Goal: Transaction & Acquisition: Purchase product/service

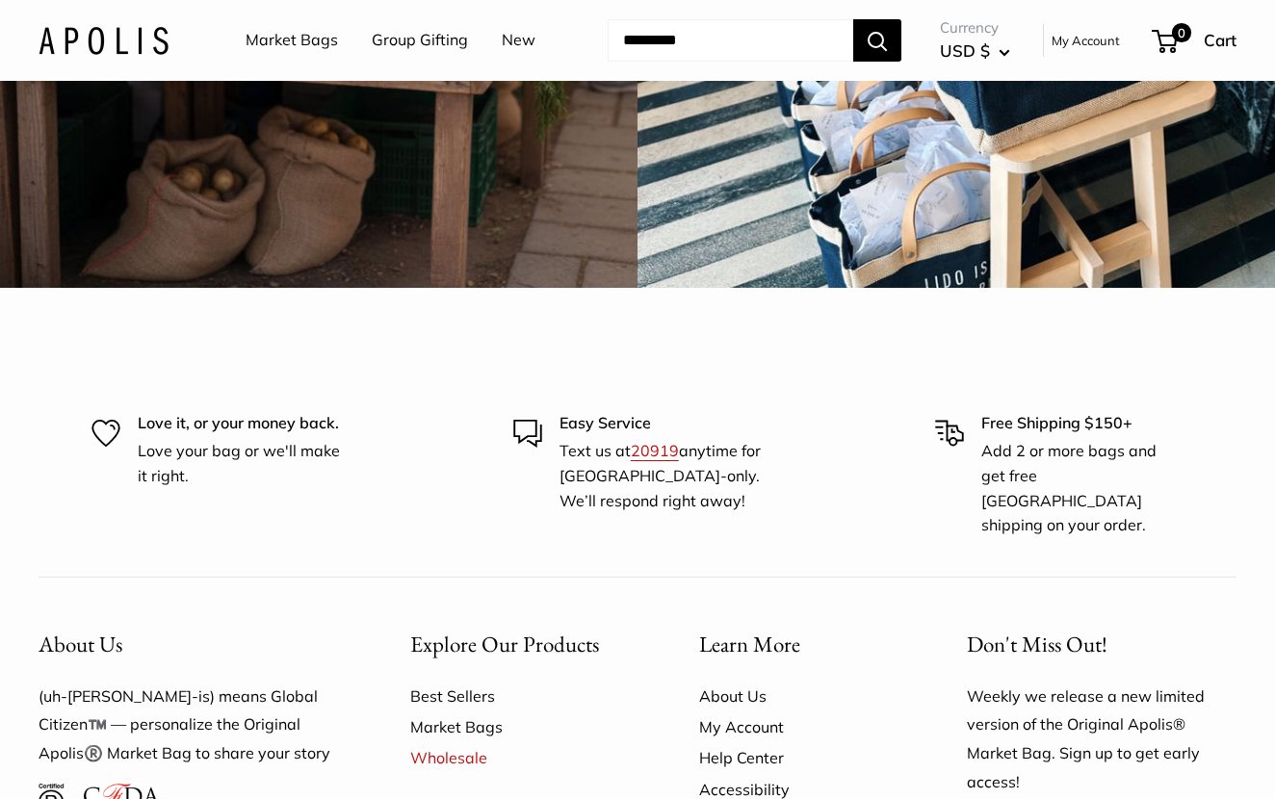
scroll to position [4878, 0]
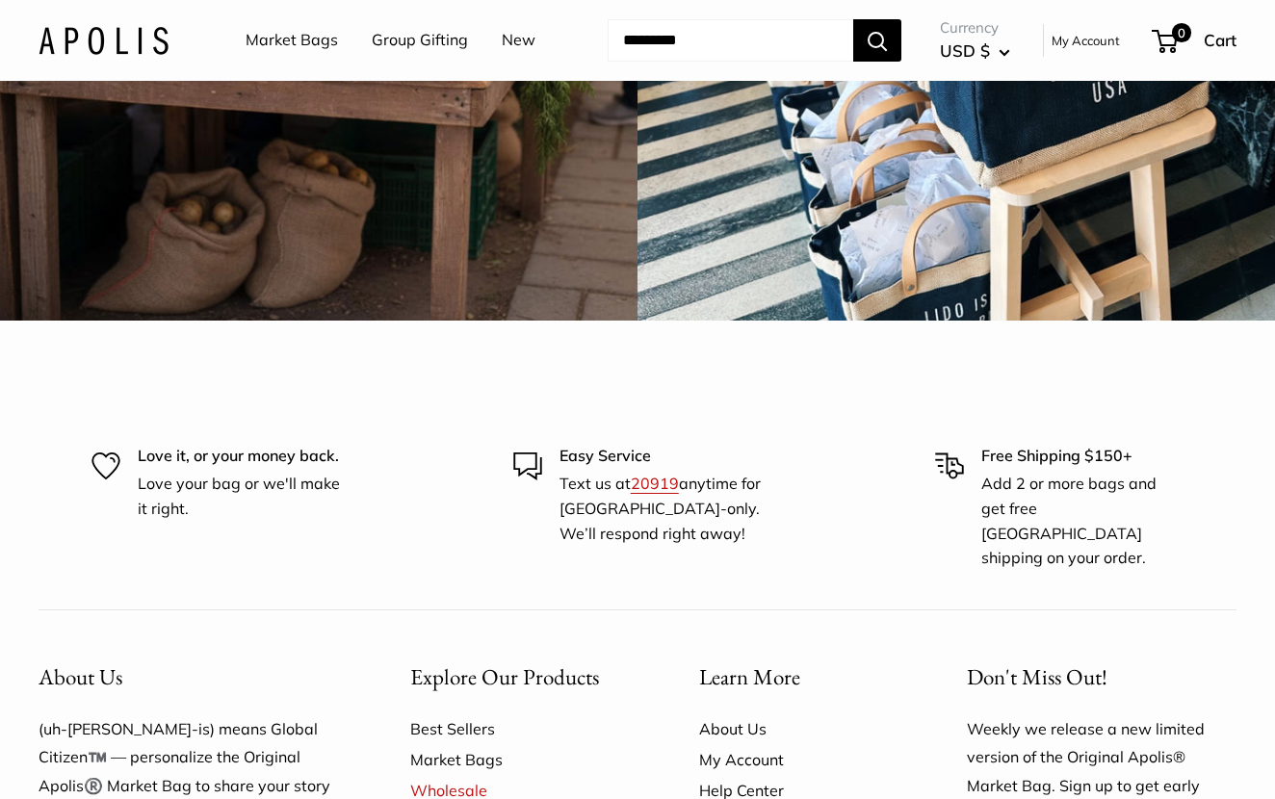
click at [280, 325] on img at bounding box center [319, 2] width 644 height 644
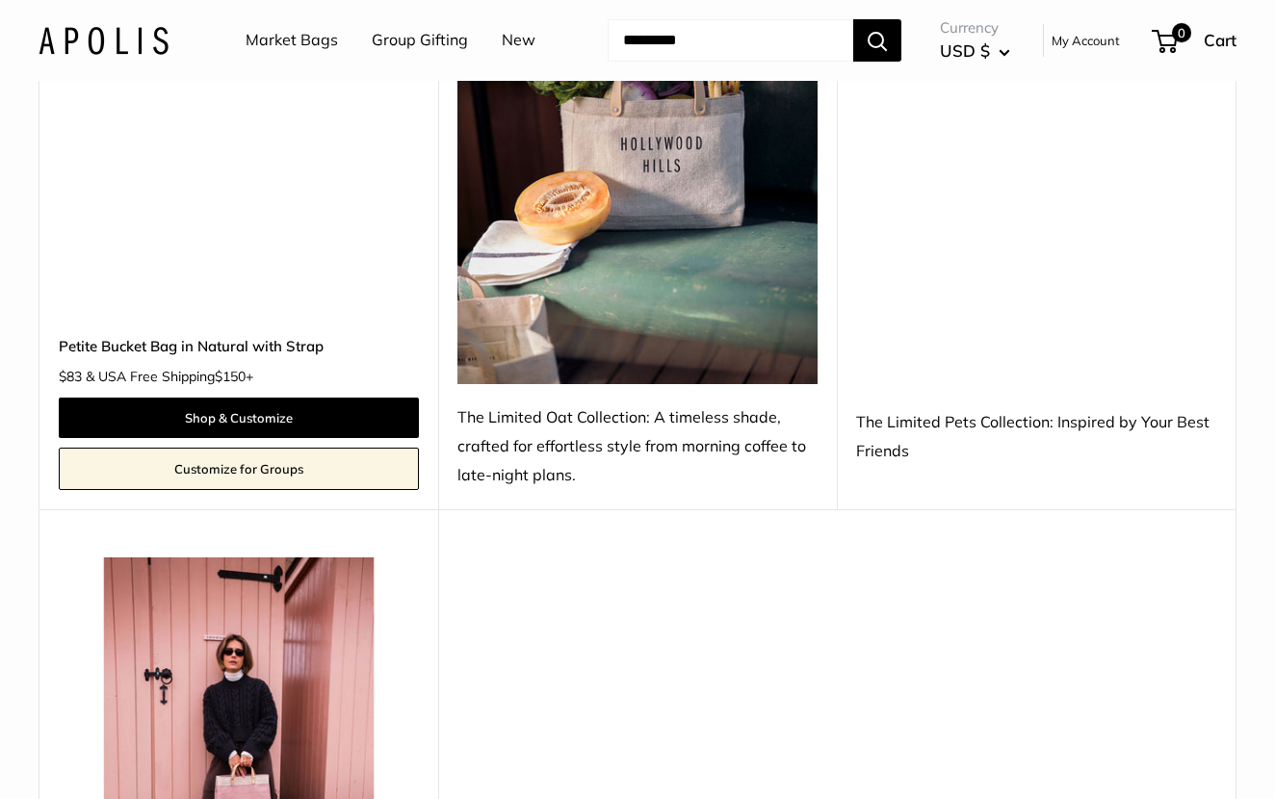
scroll to position [940, 0]
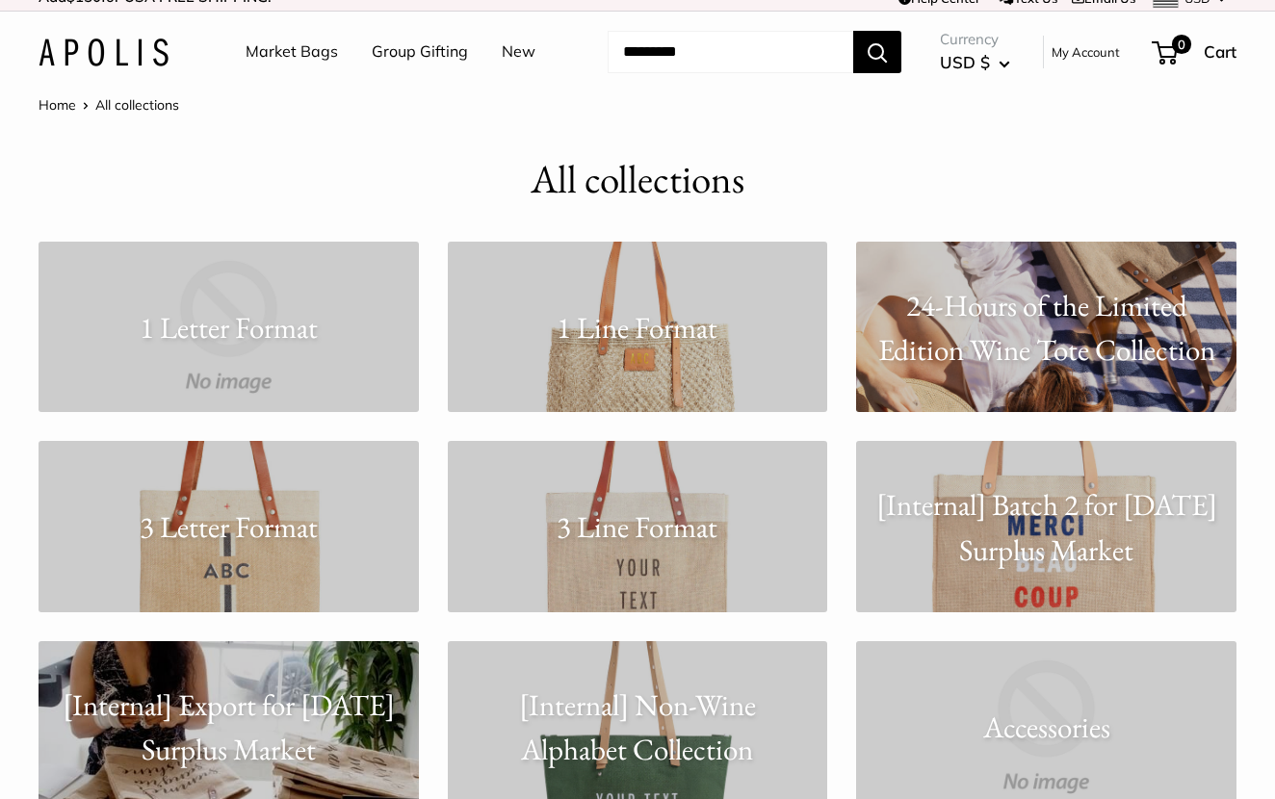
scroll to position [18, 0]
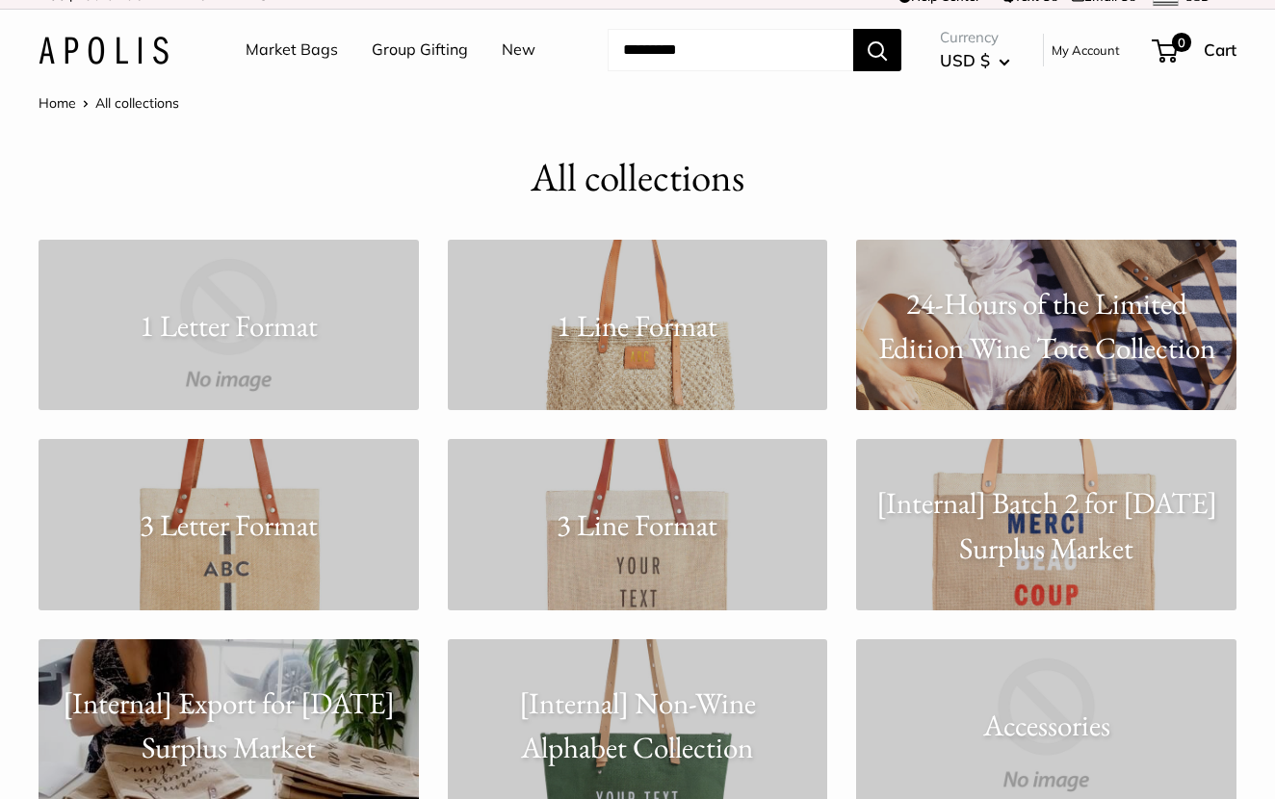
click at [1092, 321] on p "24-Hours of the Limited Edition Wine Tote Collection" at bounding box center [1046, 325] width 380 height 90
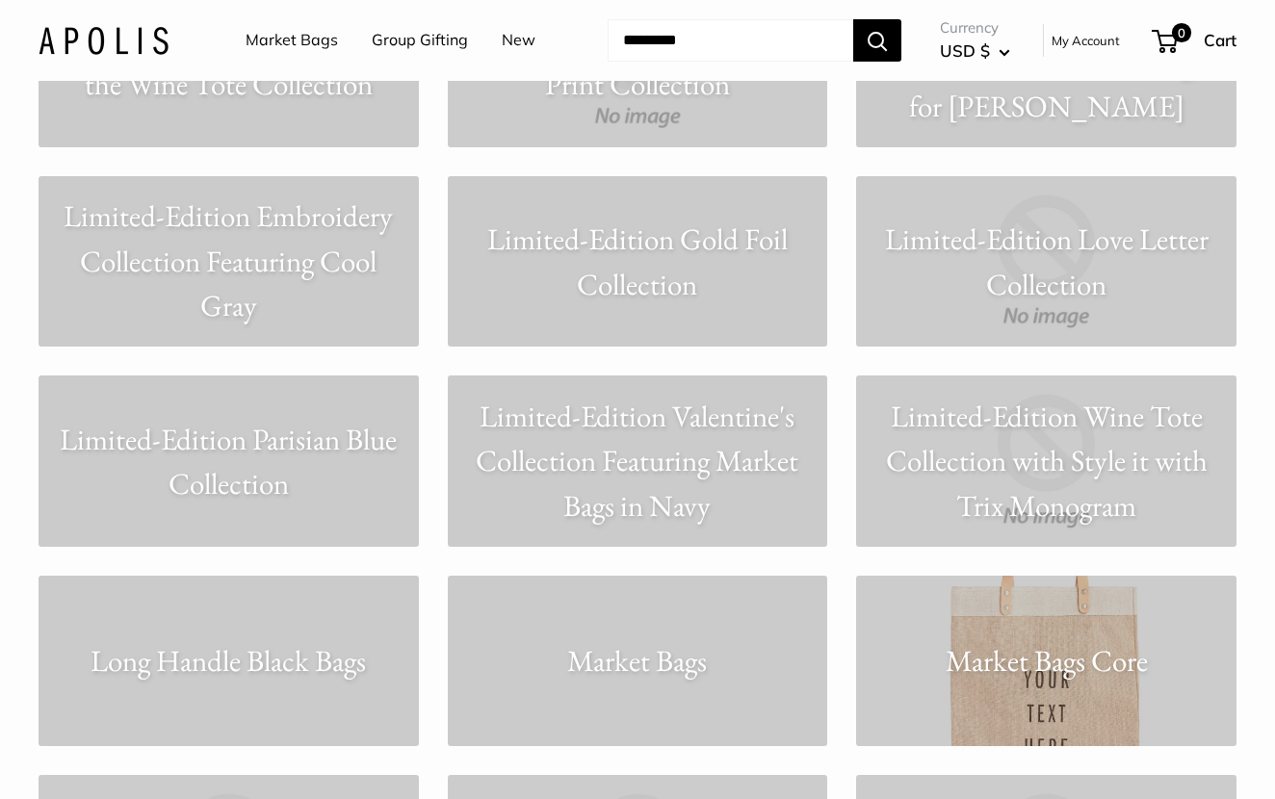
scroll to position [7935, 0]
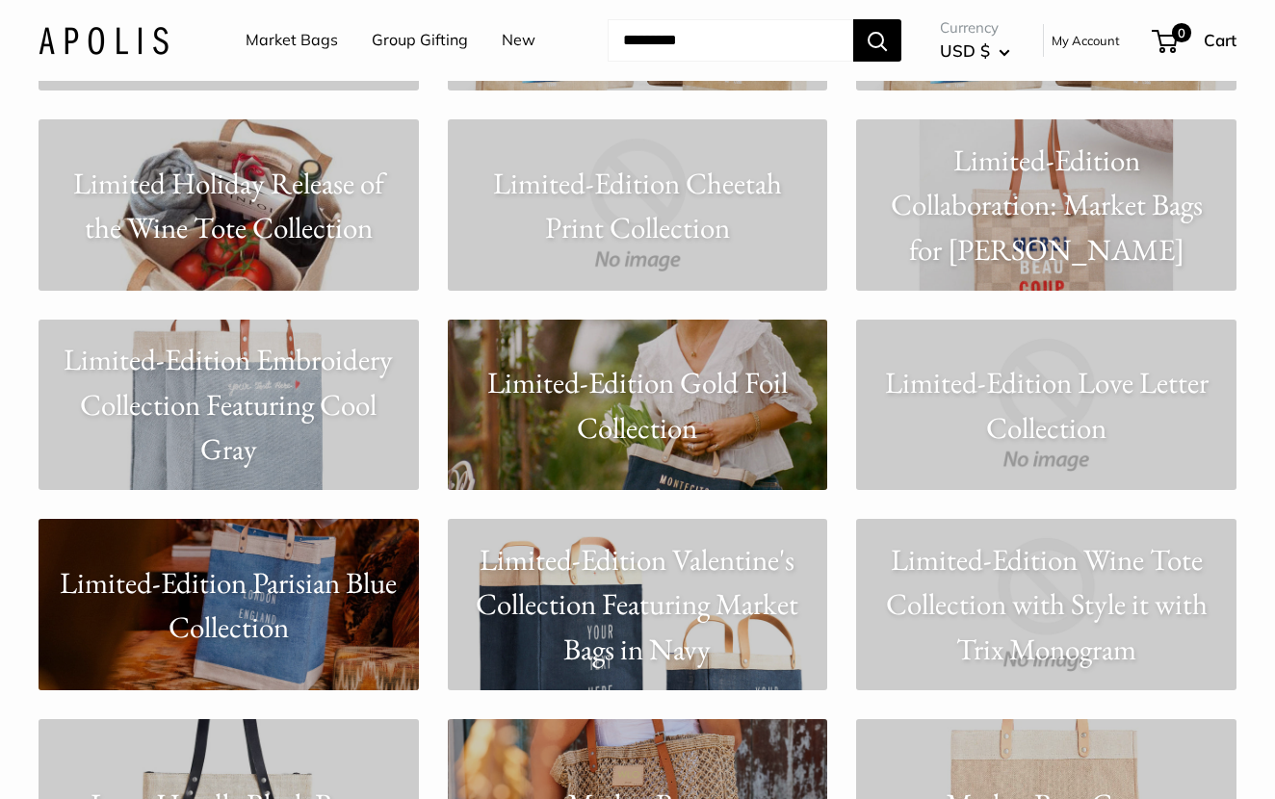
click at [293, 49] on link "Market Bags" at bounding box center [292, 40] width 92 height 29
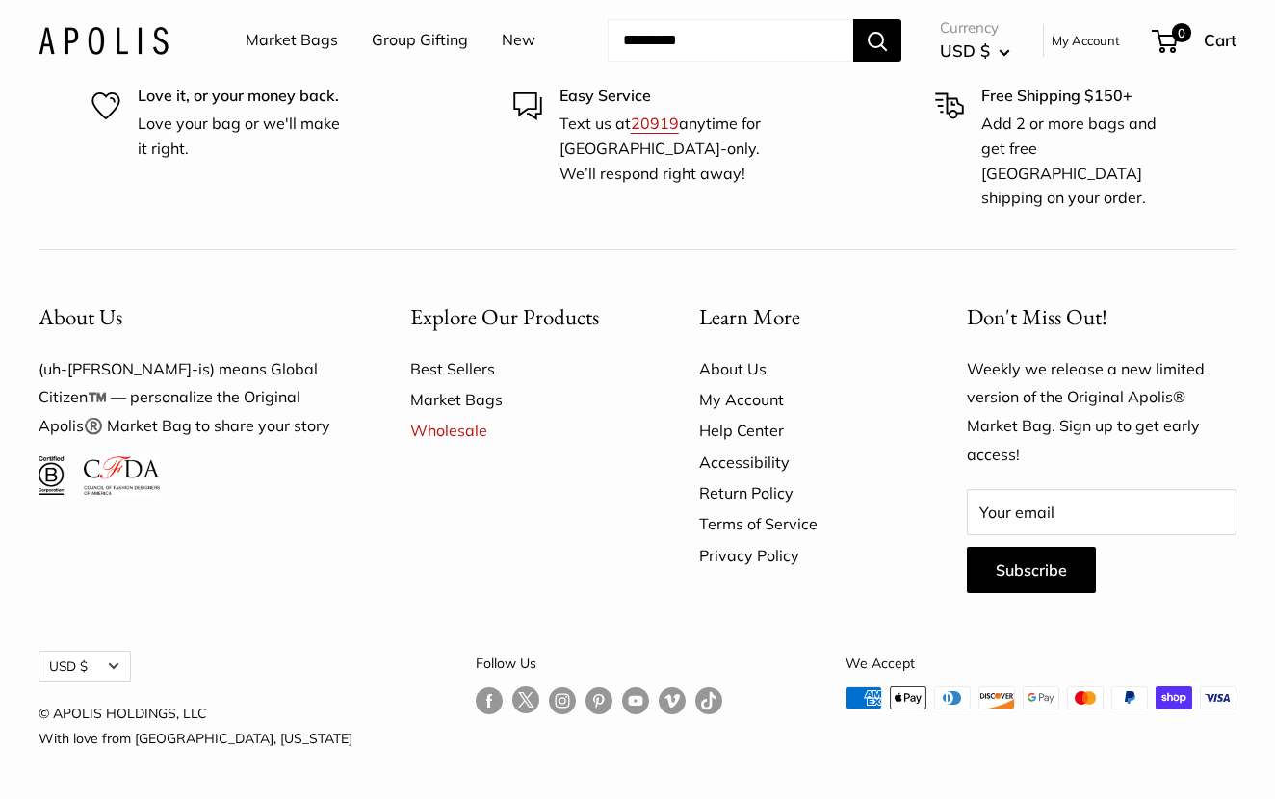
scroll to position [5733, 0]
click at [516, 39] on link "New" at bounding box center [519, 40] width 34 height 29
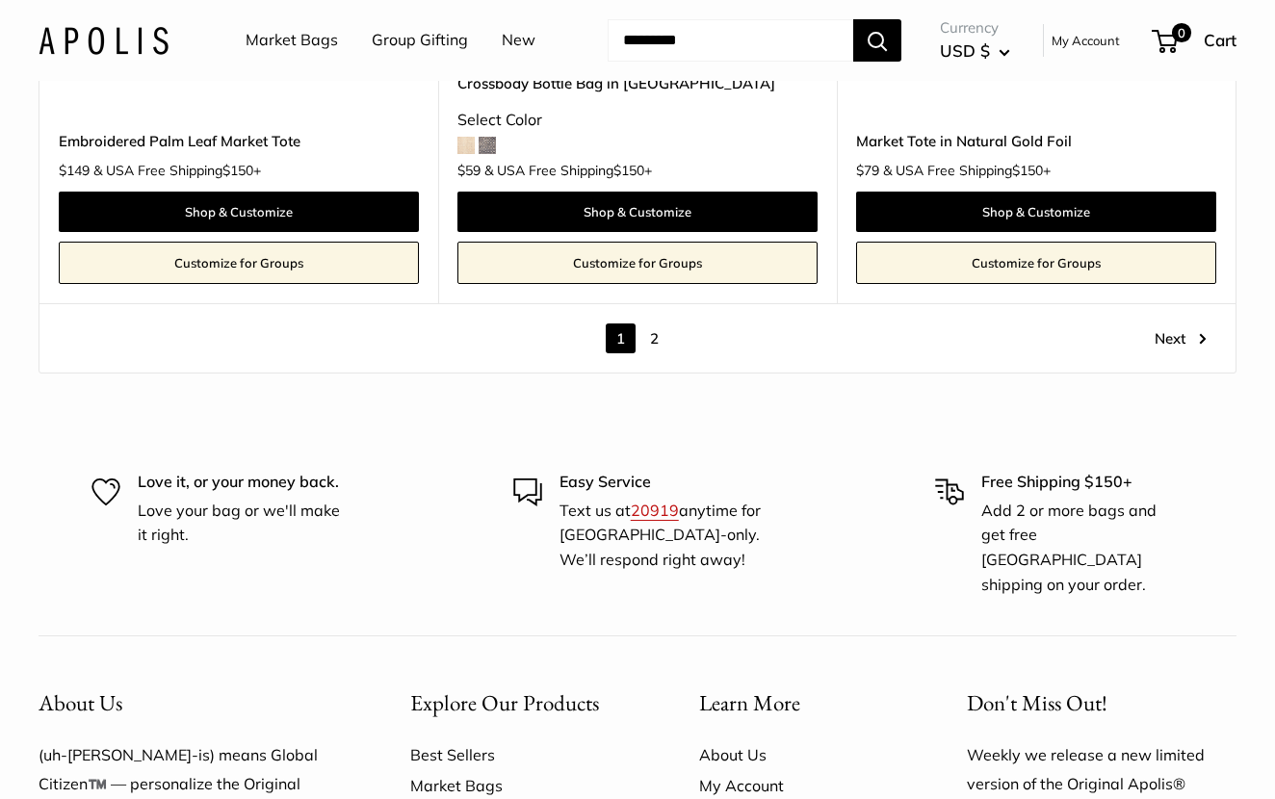
scroll to position [10335, 0]
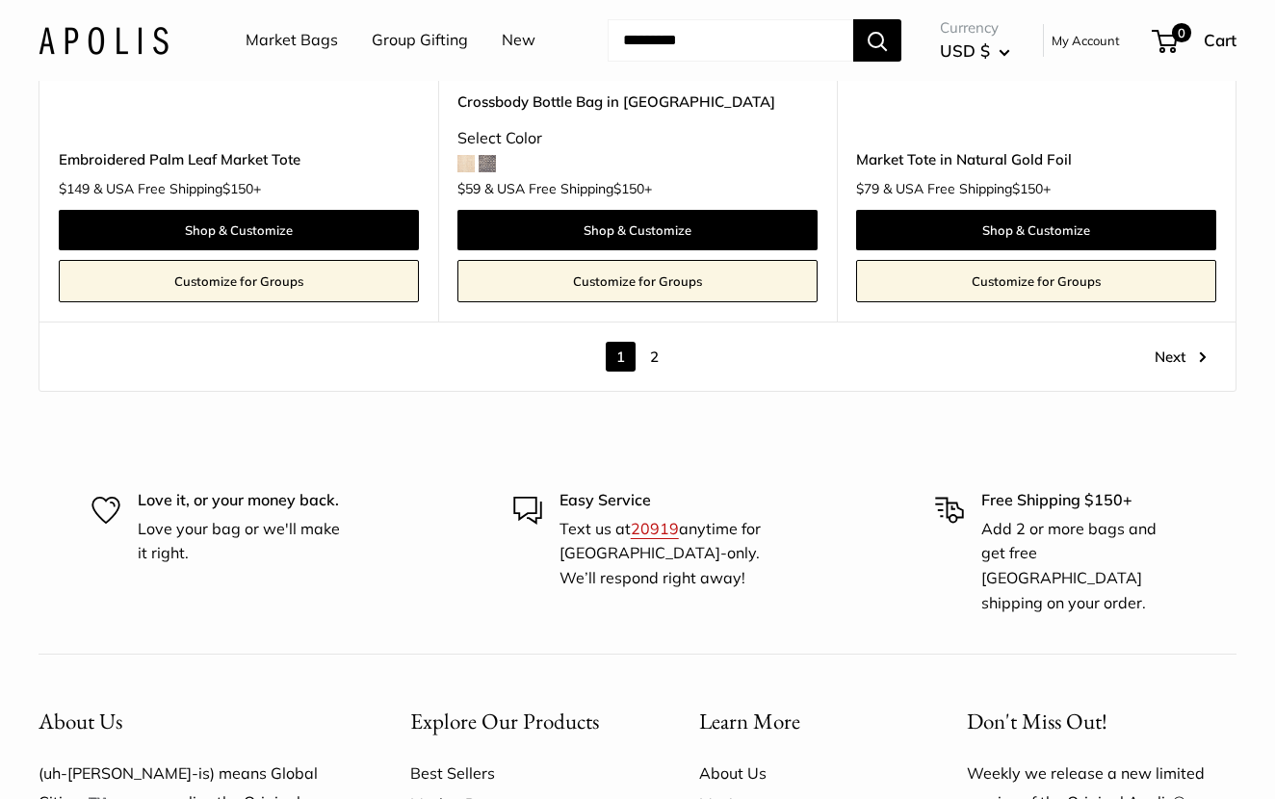
click at [651, 342] on link "2" at bounding box center [654, 357] width 30 height 30
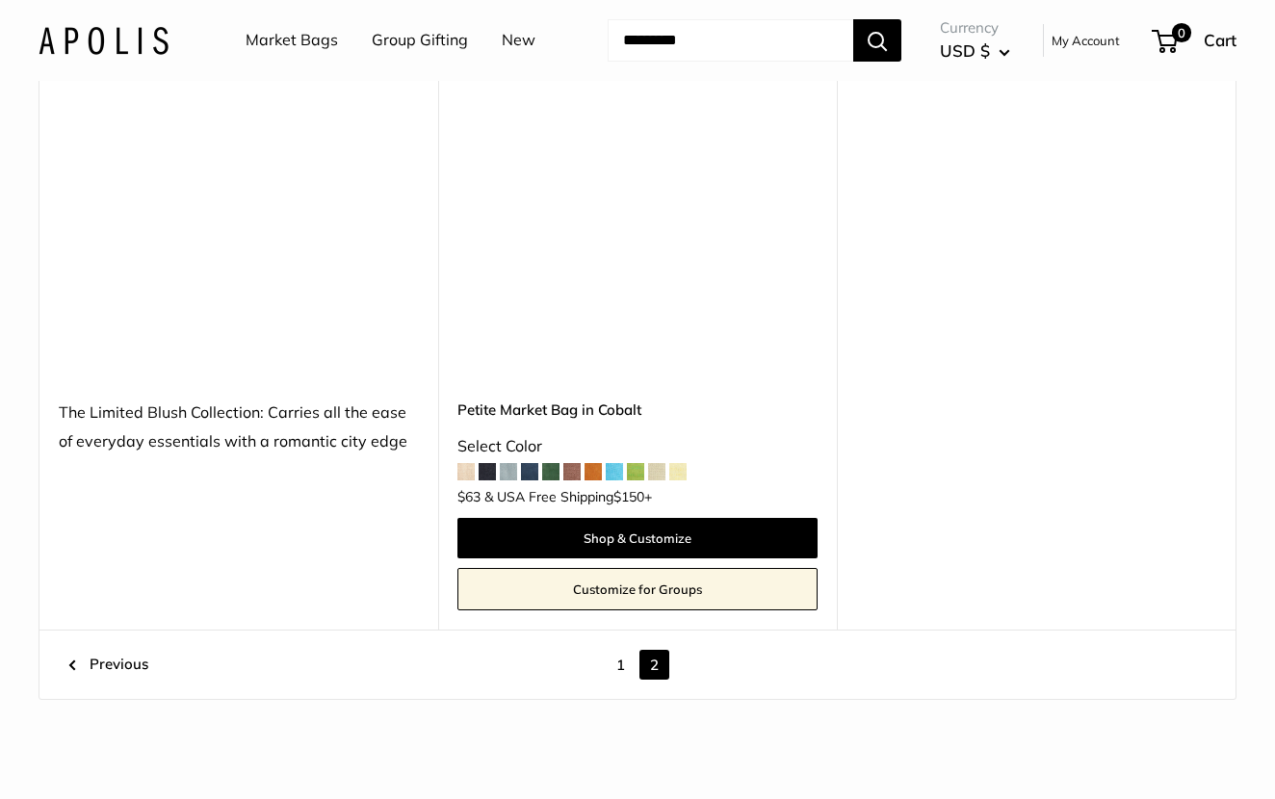
scroll to position [9220, 0]
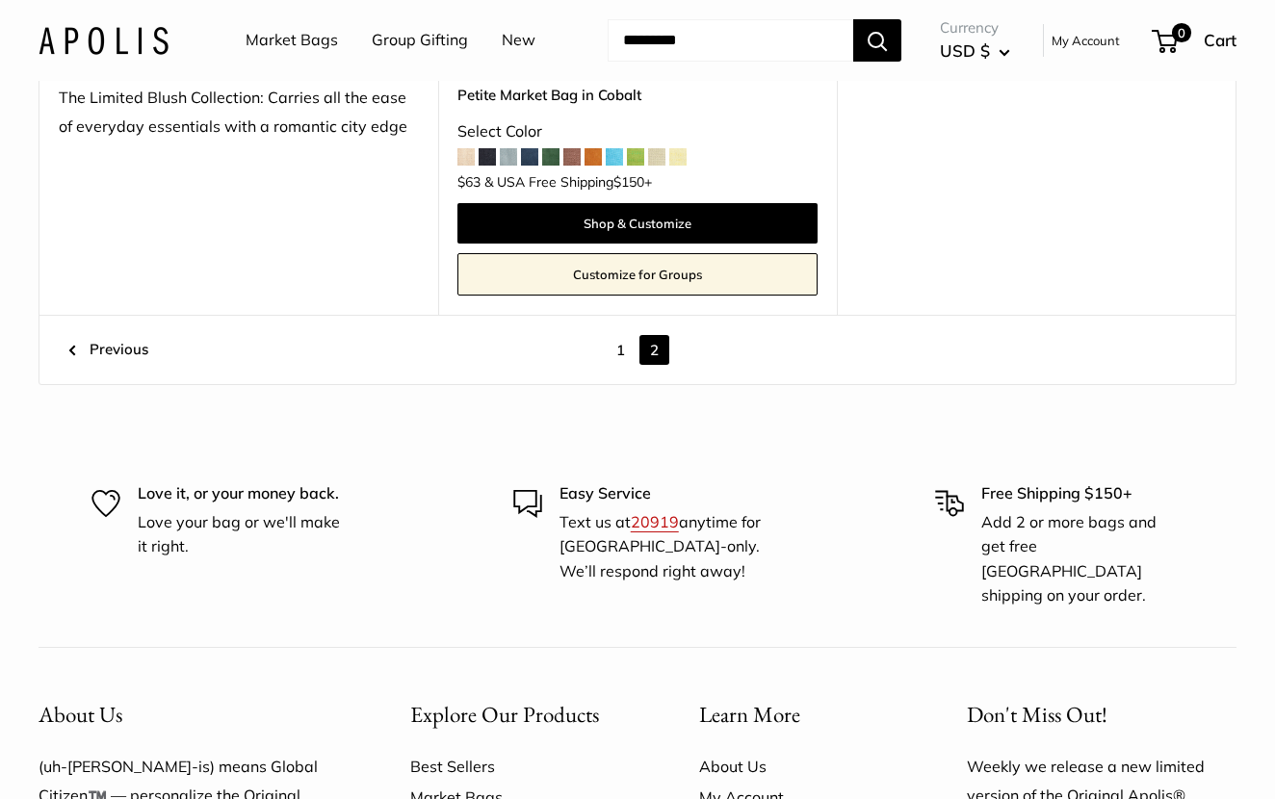
scroll to position [9557, 0]
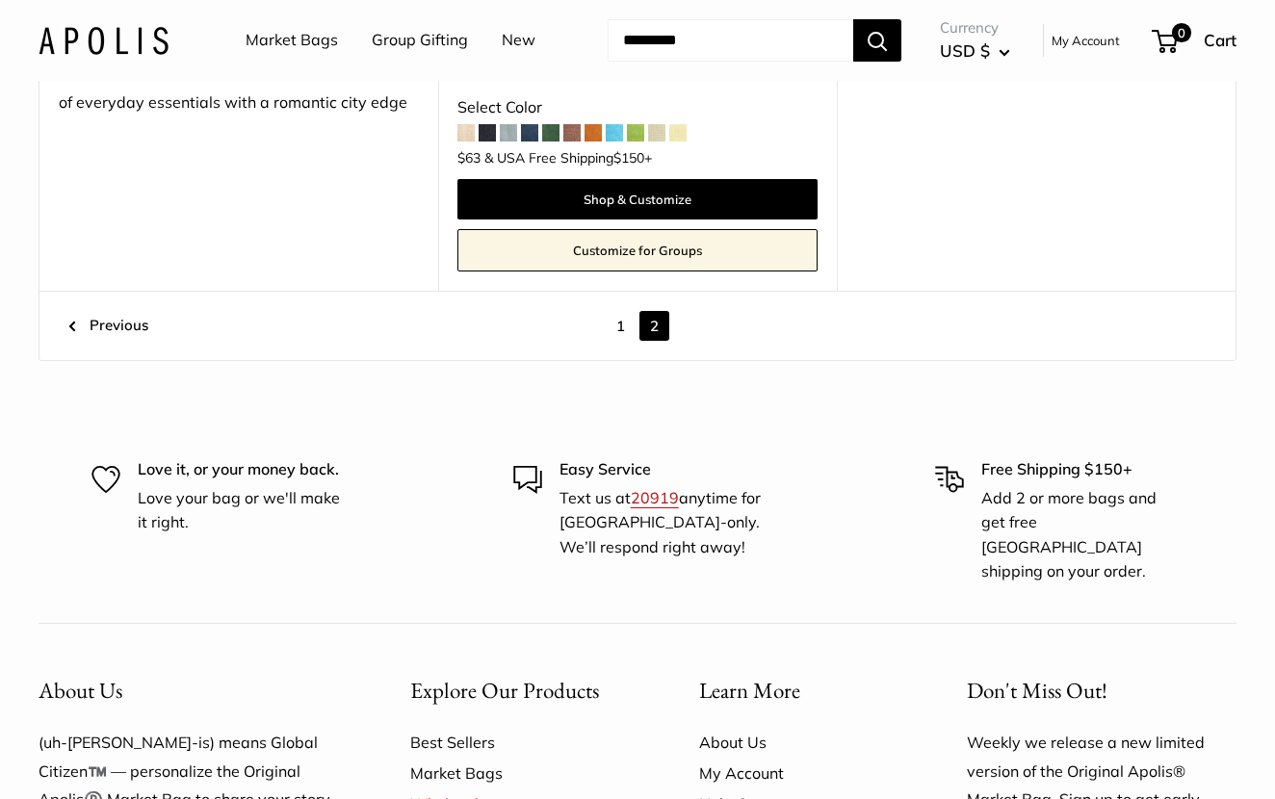
click at [622, 311] on link "1" at bounding box center [621, 326] width 30 height 30
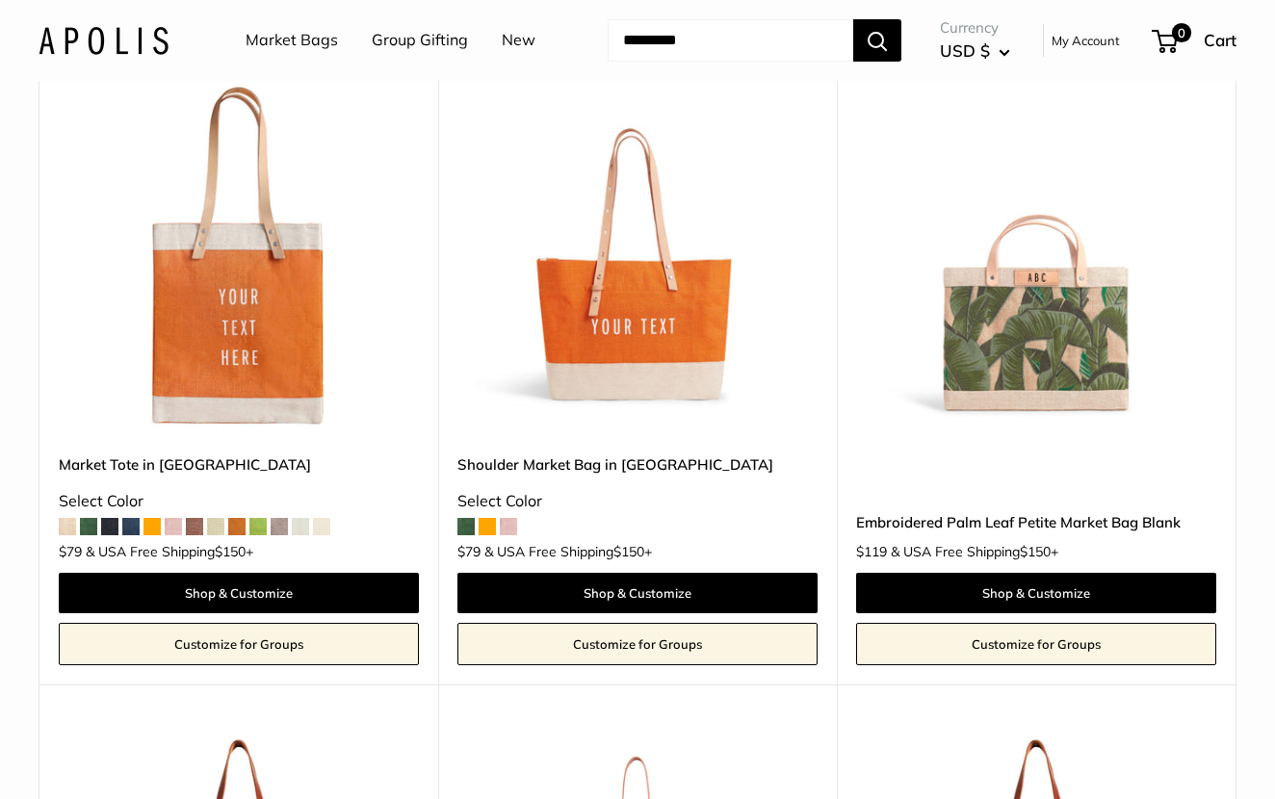
scroll to position [9308, 0]
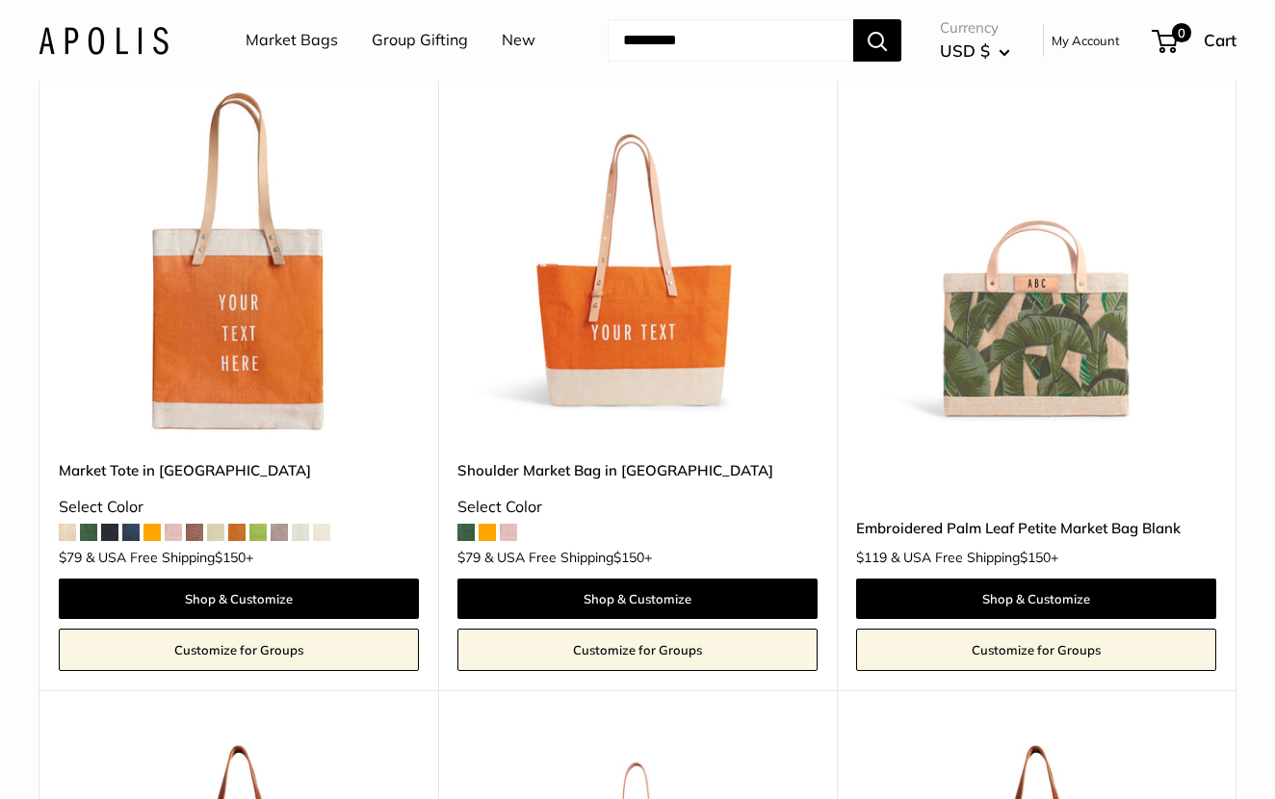
click at [0, 0] on img at bounding box center [0, 0] width 0 height 0
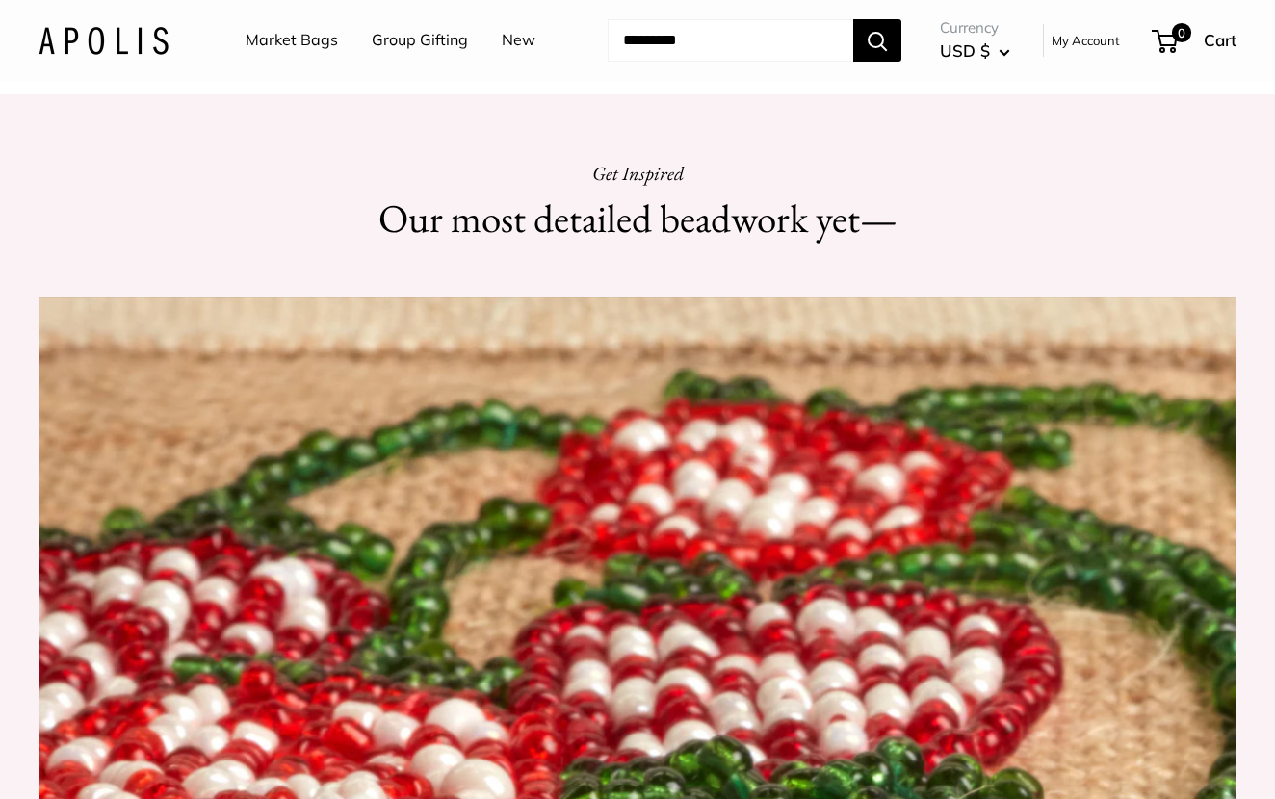
scroll to position [1674, 0]
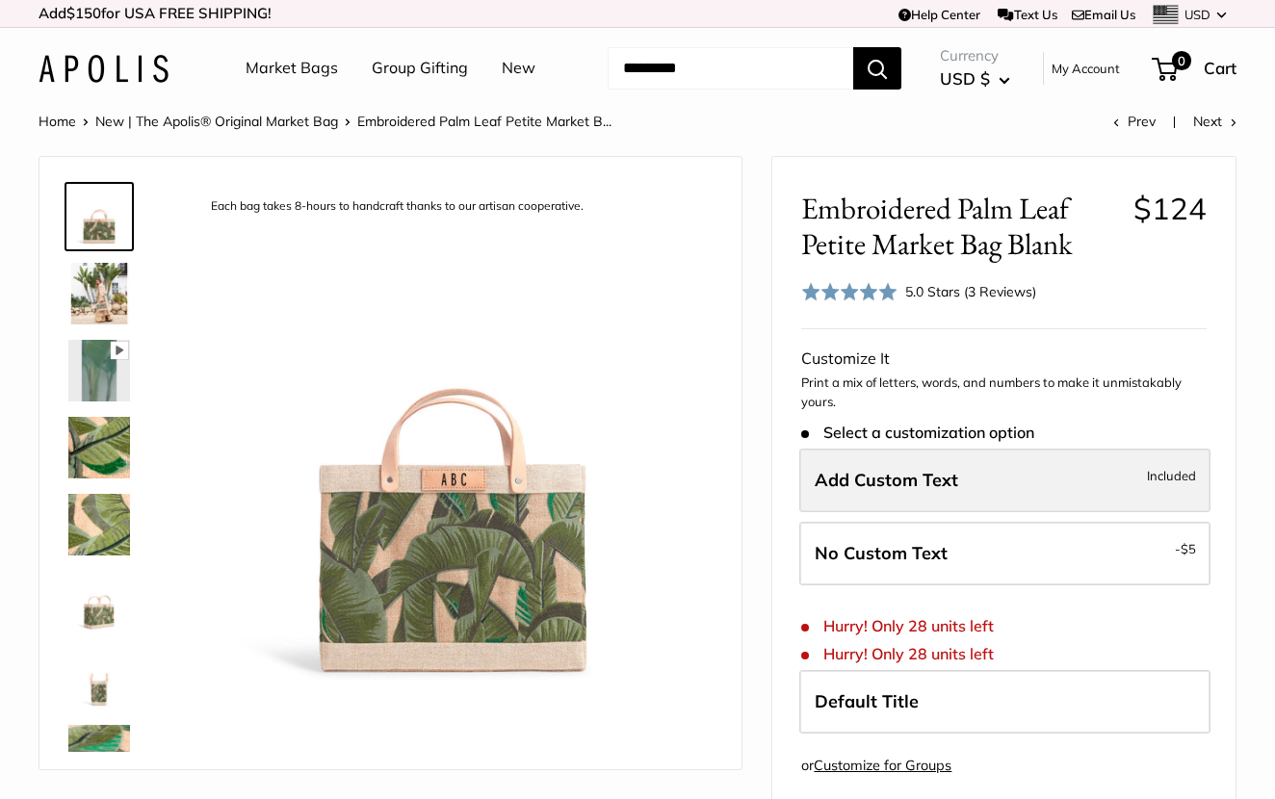
click at [952, 484] on span "Add Custom Text" at bounding box center [886, 480] width 143 height 22
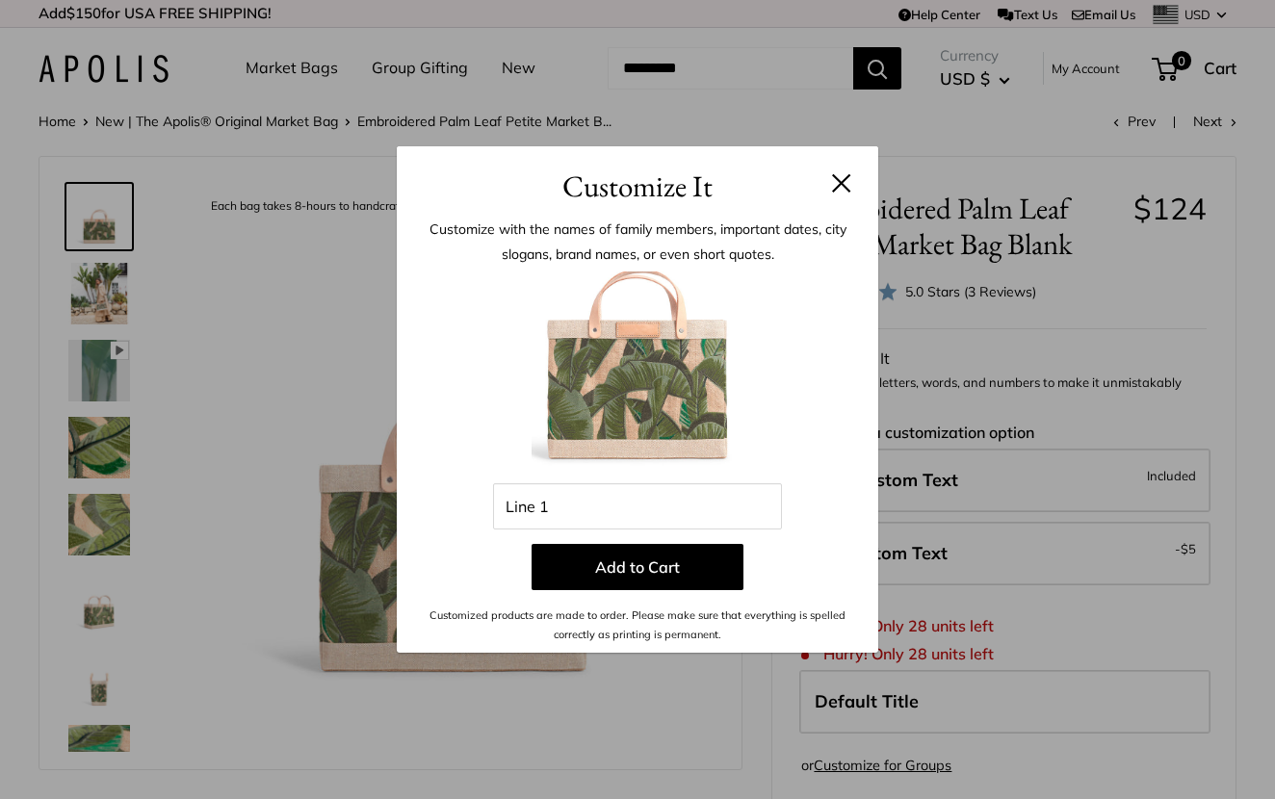
click at [835, 180] on button at bounding box center [841, 182] width 19 height 19
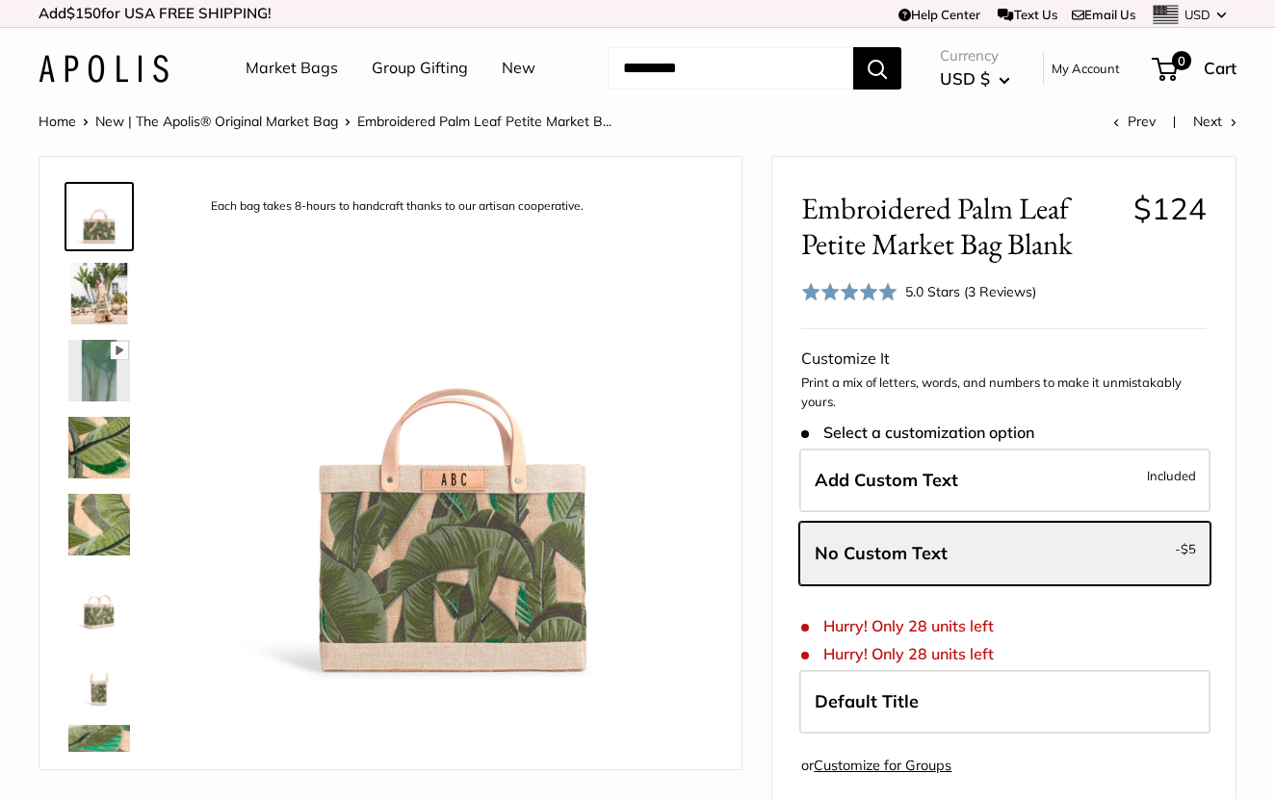
click at [105, 445] on img at bounding box center [99, 448] width 62 height 62
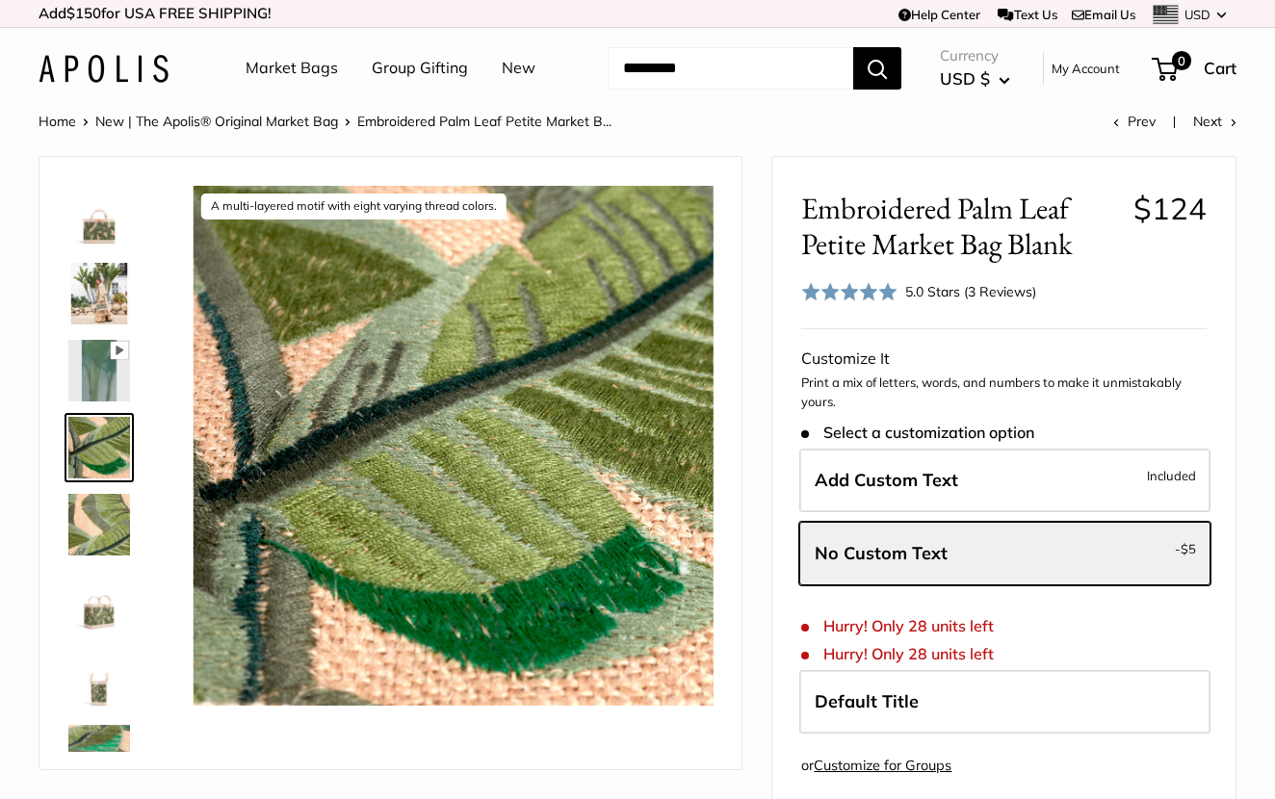
click at [104, 536] on img at bounding box center [99, 525] width 62 height 62
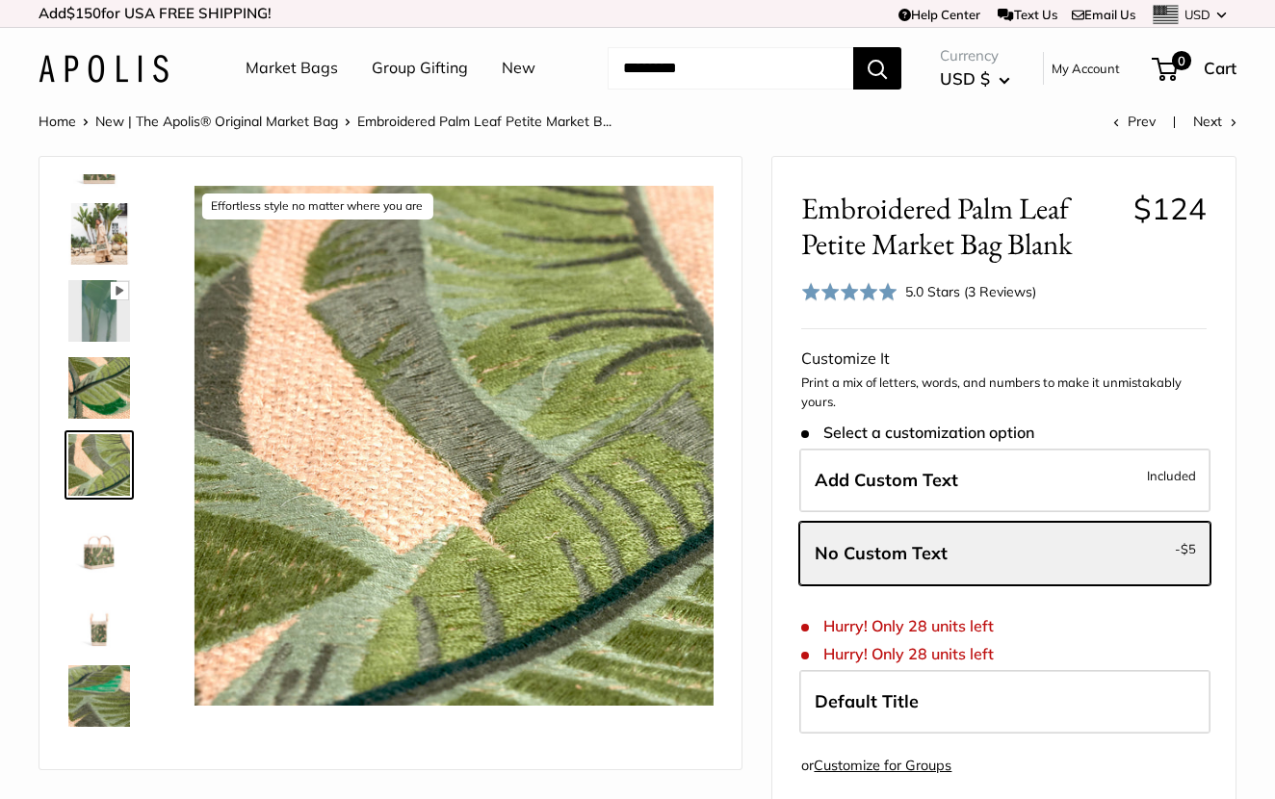
click at [107, 594] on img at bounding box center [99, 619] width 62 height 62
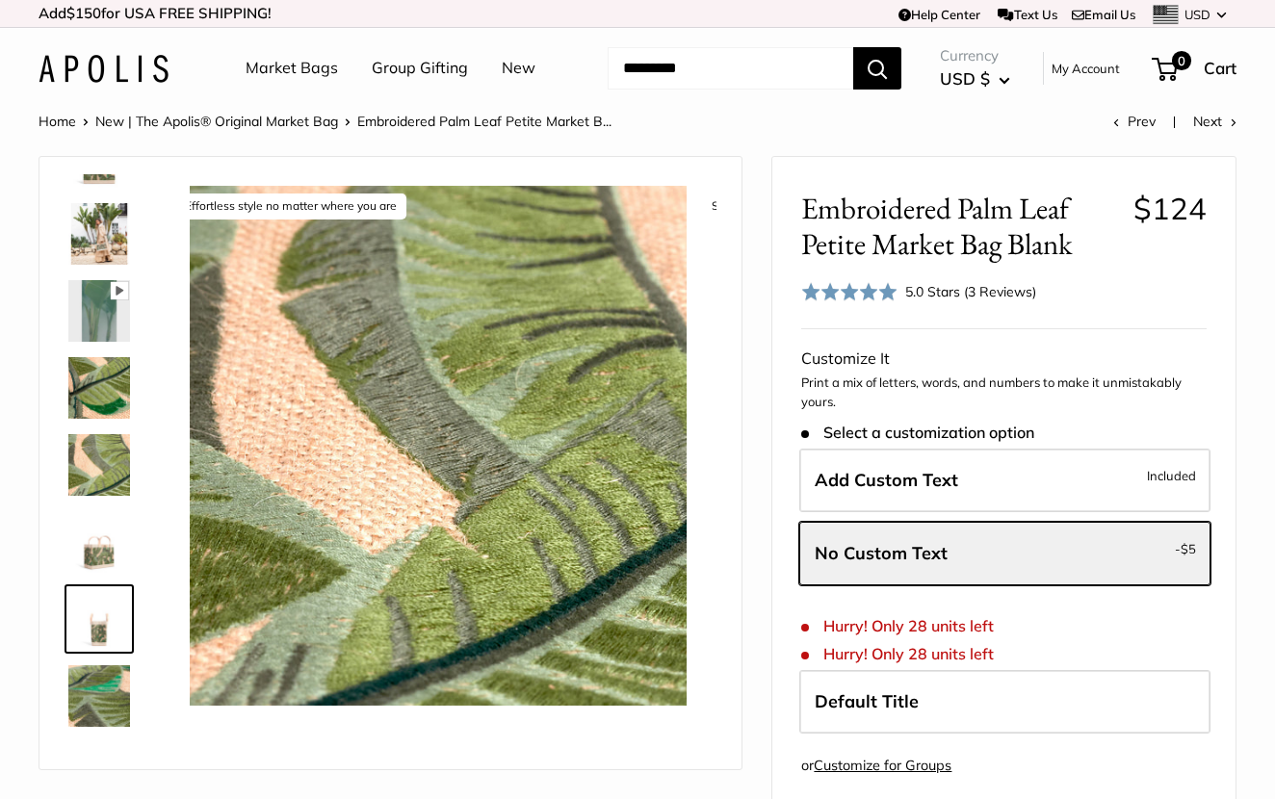
scroll to position [214, 0]
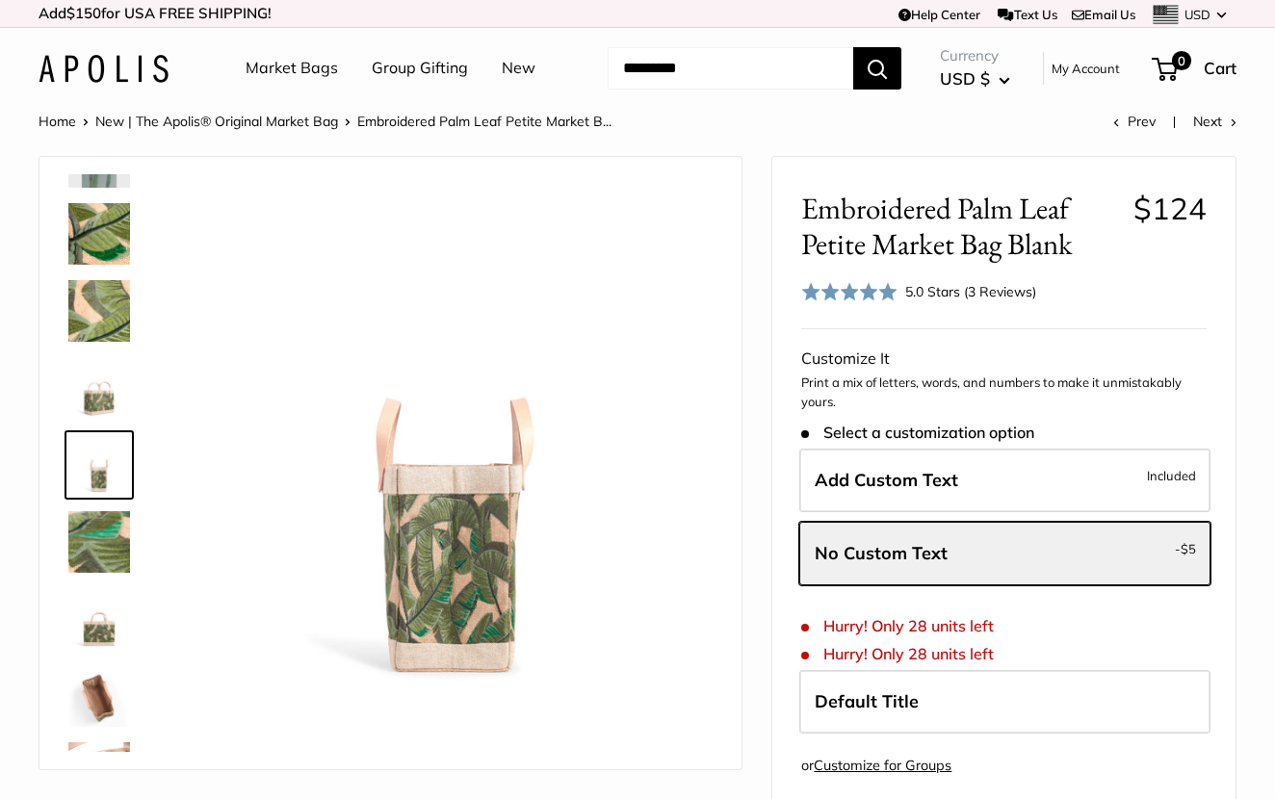
click at [94, 565] on img at bounding box center [99, 542] width 62 height 62
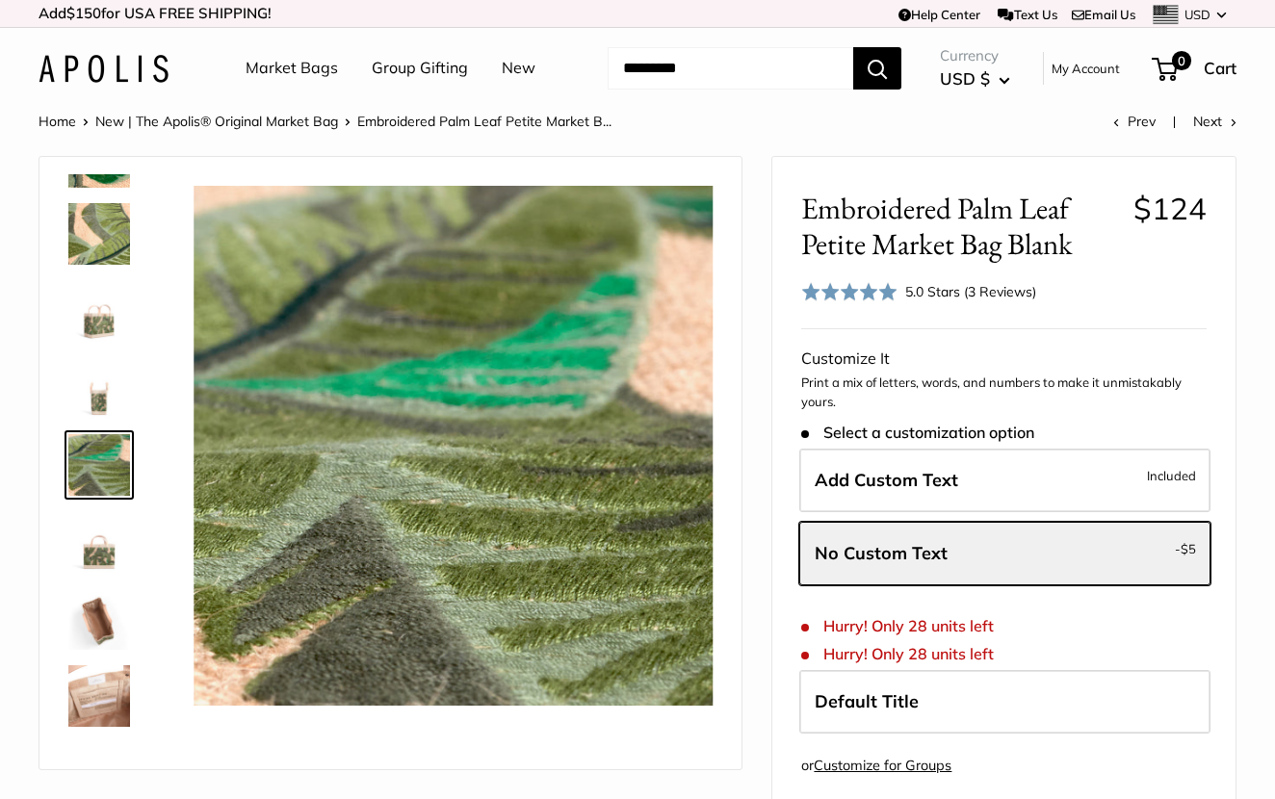
click at [101, 609] on img at bounding box center [99, 619] width 62 height 62
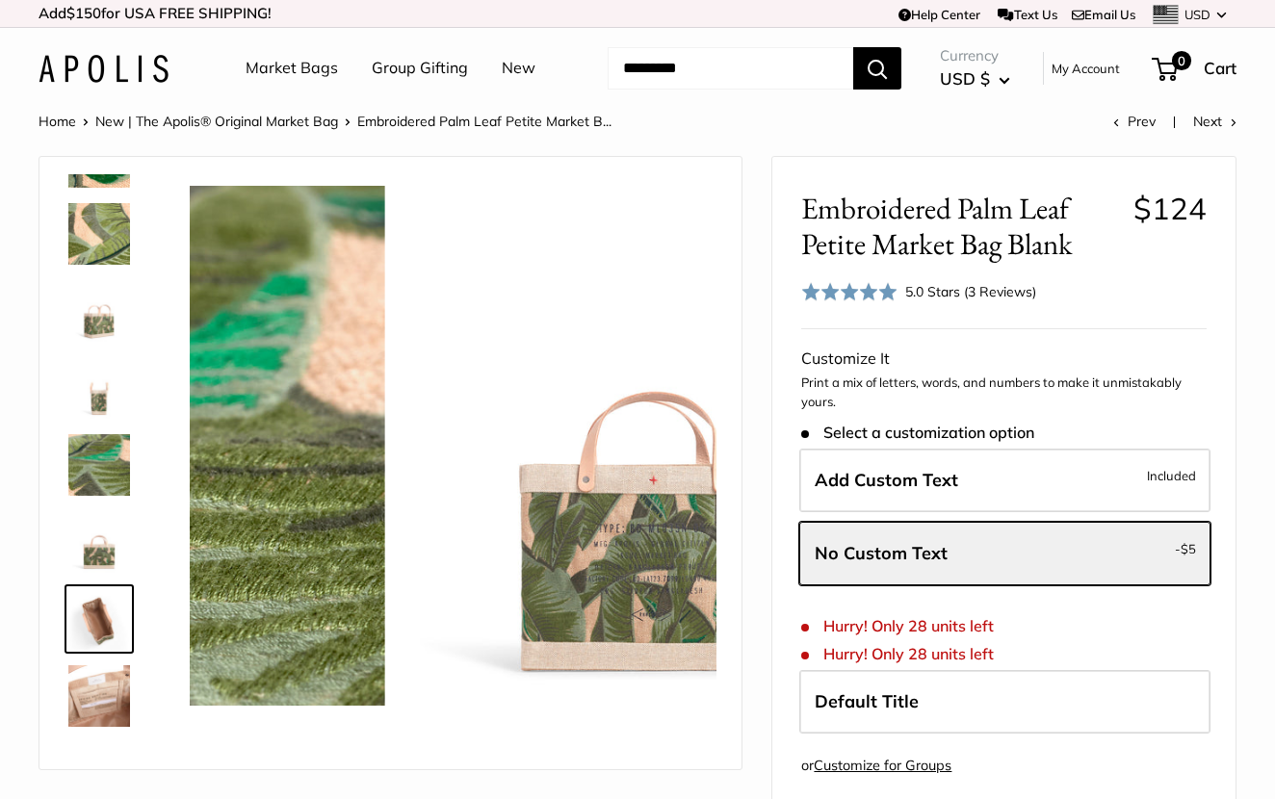
scroll to position [354, 0]
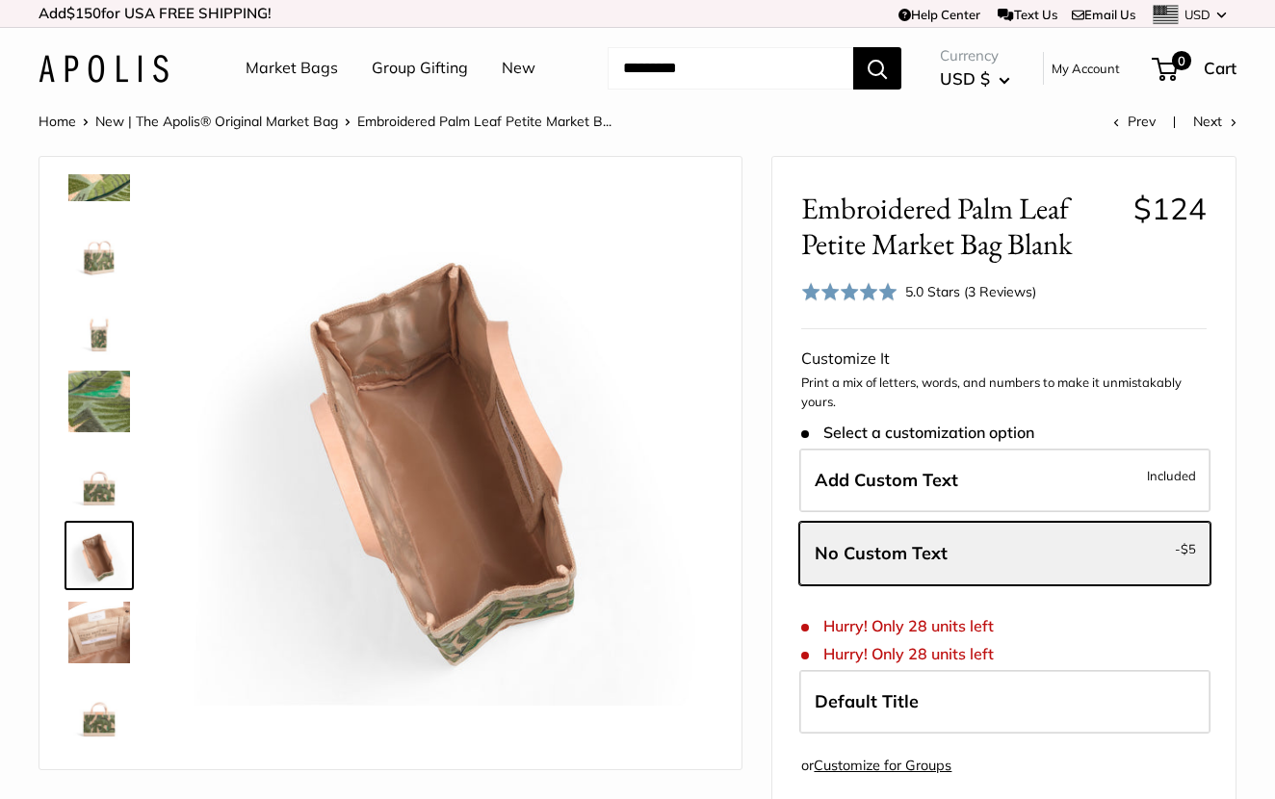
click at [108, 667] on div at bounding box center [107, 463] width 92 height 578
click at [104, 719] on img at bounding box center [99, 710] width 62 height 62
